Goal: Check status

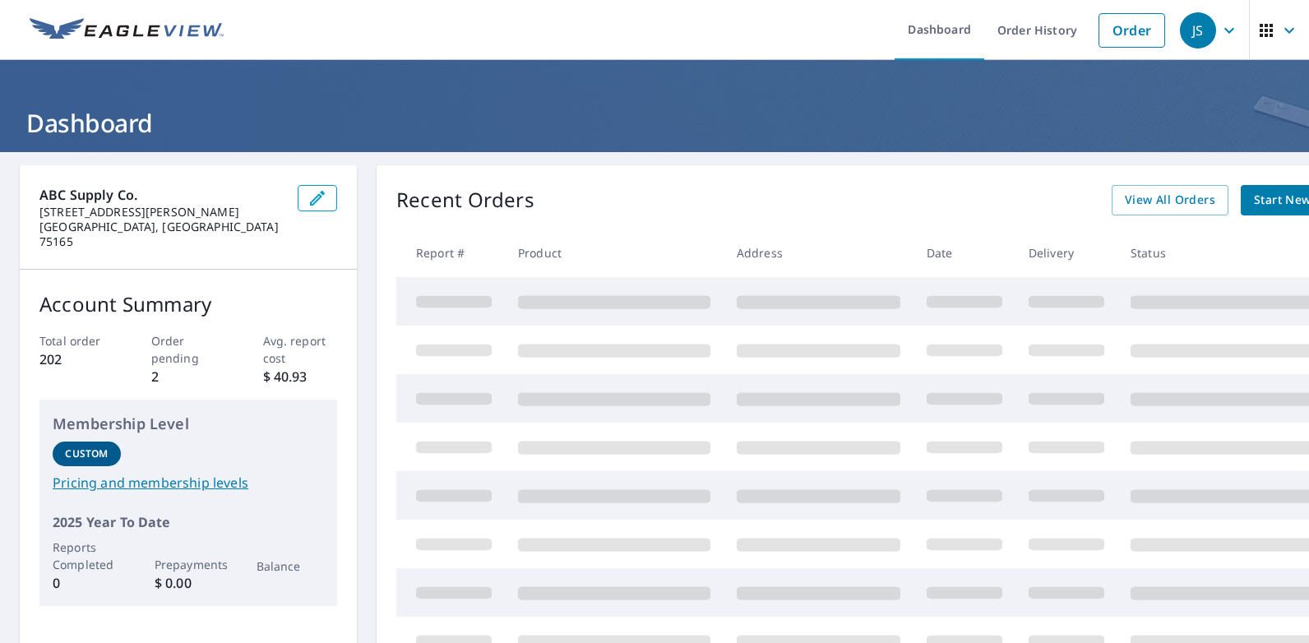
click at [155, 367] on p "2" at bounding box center [188, 377] width 75 height 20
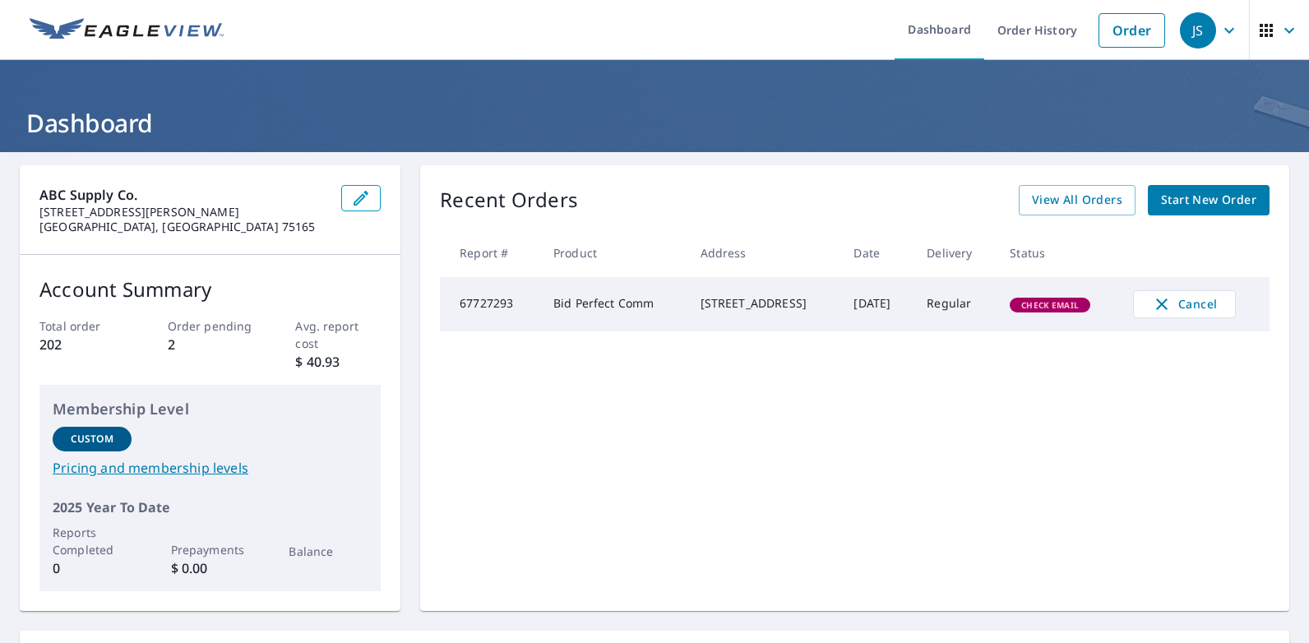
click at [592, 307] on td "Bid Perfect Comm" at bounding box center [613, 304] width 147 height 54
click at [552, 308] on td "Bid Perfect Comm" at bounding box center [613, 304] width 147 height 54
click at [1061, 309] on span "Check Email" at bounding box center [1049, 305] width 77 height 12
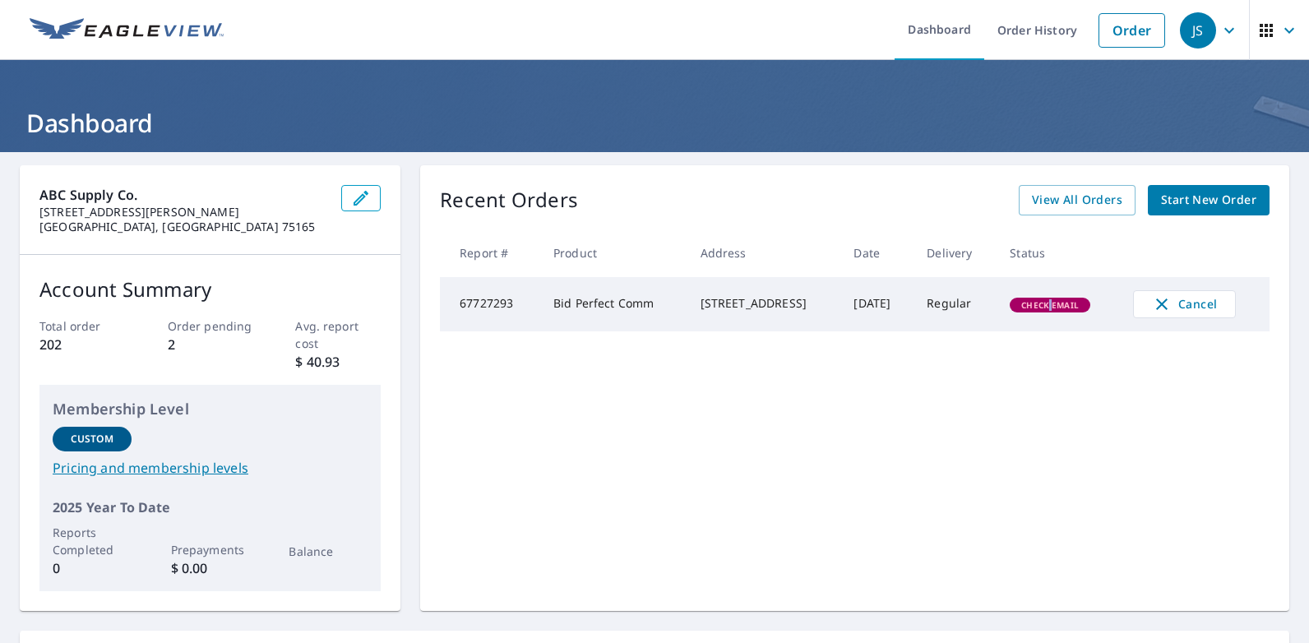
click at [1061, 309] on span "Check Email" at bounding box center [1049, 305] width 77 height 12
click at [996, 308] on td "Regular" at bounding box center [954, 304] width 83 height 54
click at [1035, 311] on span "Check Email" at bounding box center [1049, 305] width 77 height 12
click at [1092, 203] on span "View All Orders" at bounding box center [1077, 200] width 90 height 21
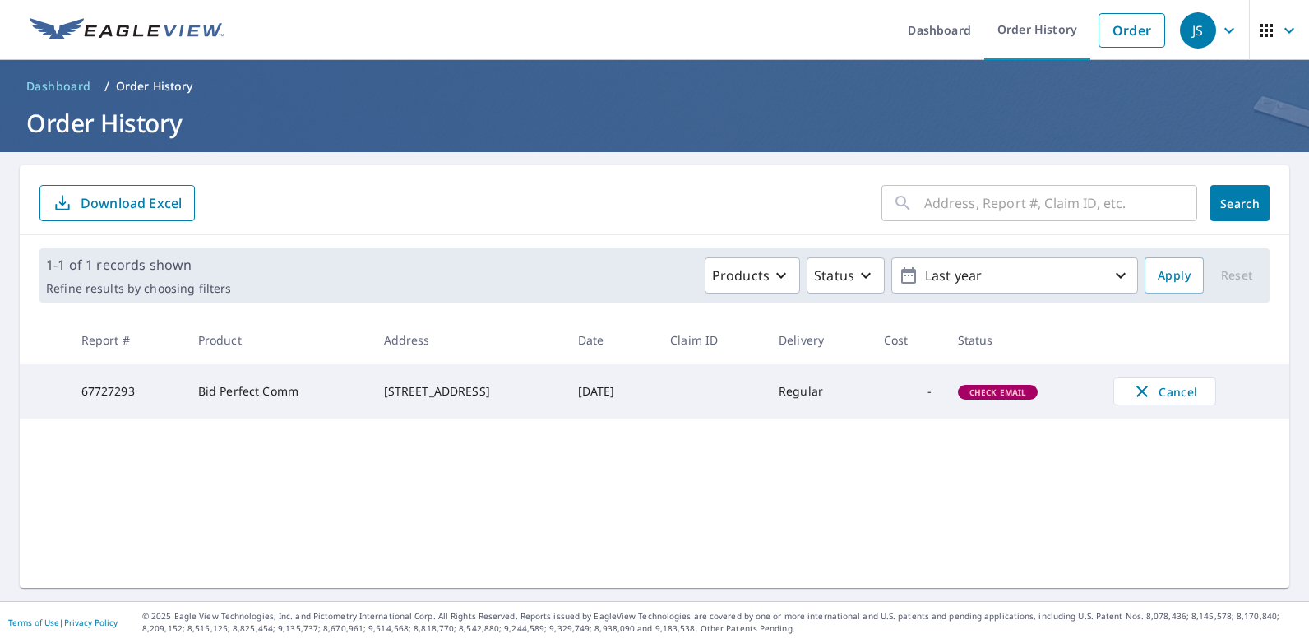
click at [990, 392] on span "Check Email" at bounding box center [997, 392] width 77 height 12
click at [1005, 390] on span "Check Email" at bounding box center [997, 392] width 77 height 12
click at [396, 383] on div "[STREET_ADDRESS]" at bounding box center [468, 391] width 168 height 16
